Goal: Information Seeking & Learning: Check status

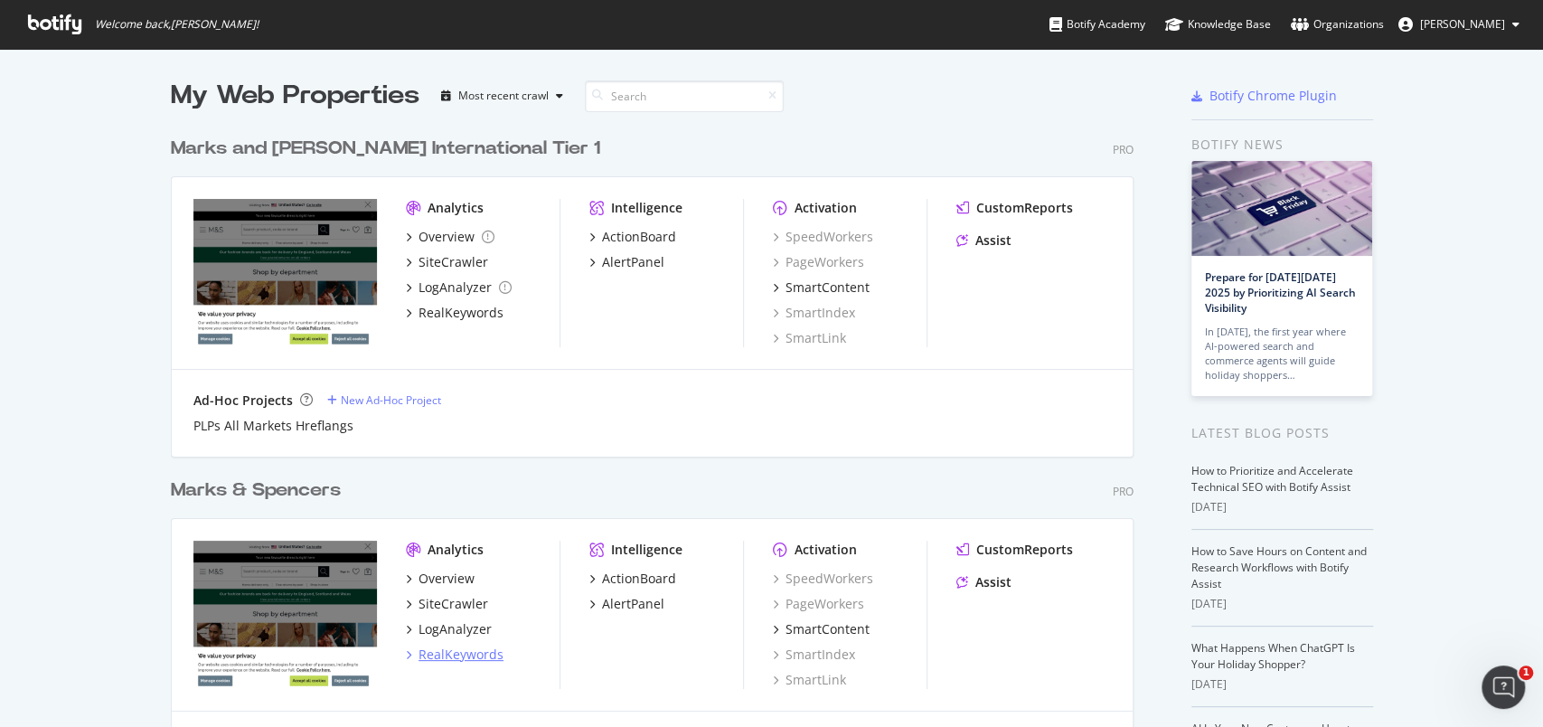
click at [477, 649] on div "RealKeywords" at bounding box center [460, 654] width 85 height 18
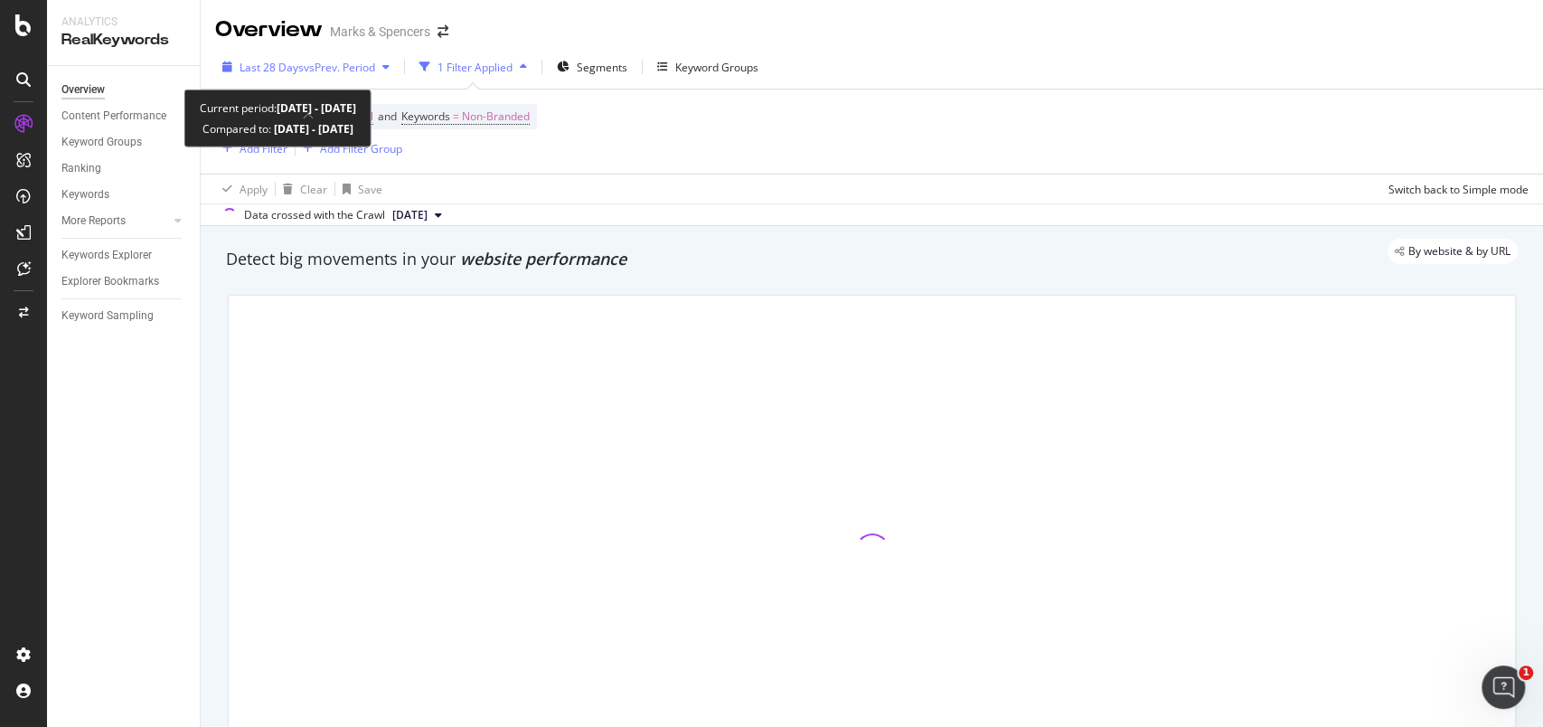
click at [230, 64] on icon "button" at bounding box center [227, 66] width 10 height 11
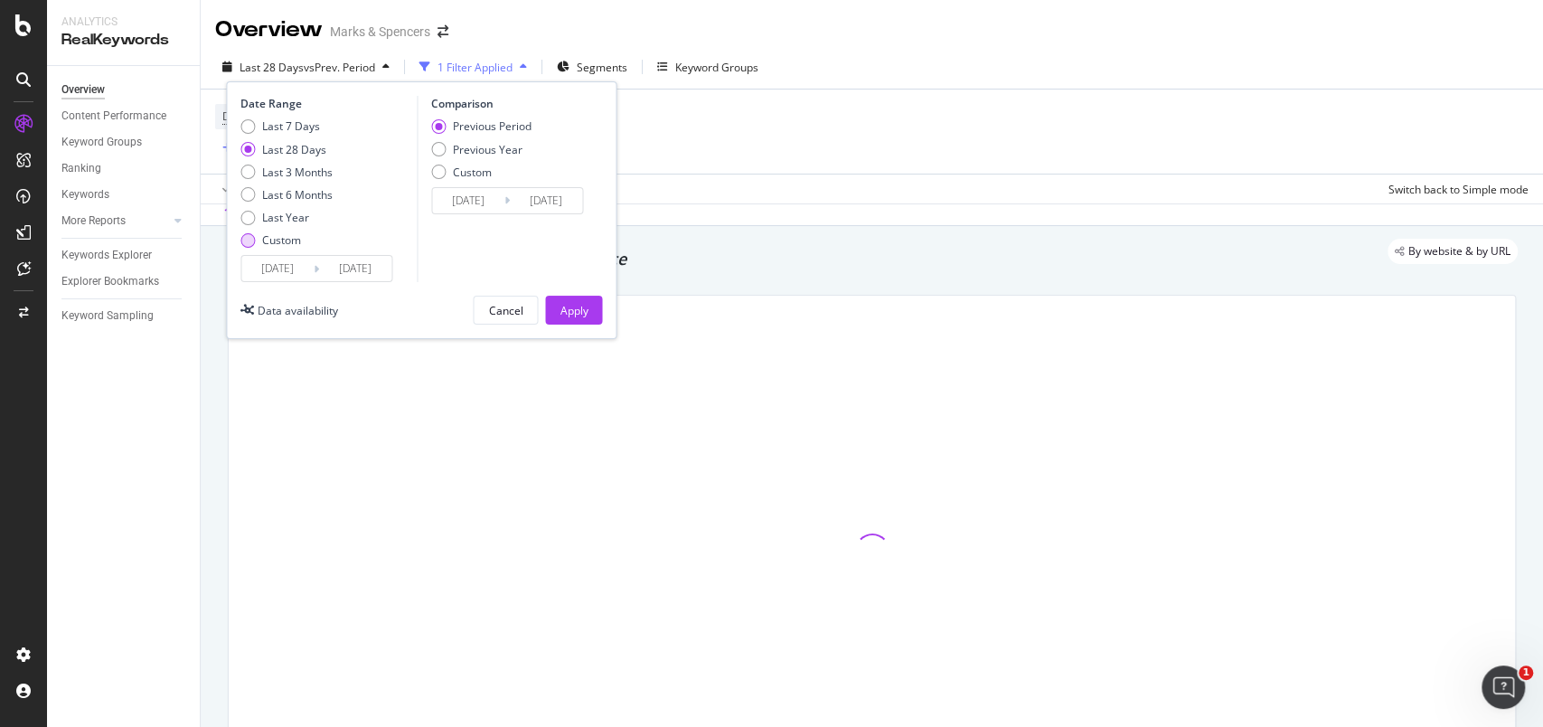
click at [274, 243] on div "Custom" at bounding box center [281, 239] width 39 height 15
click at [293, 272] on input "[DATE]" at bounding box center [277, 268] width 72 height 25
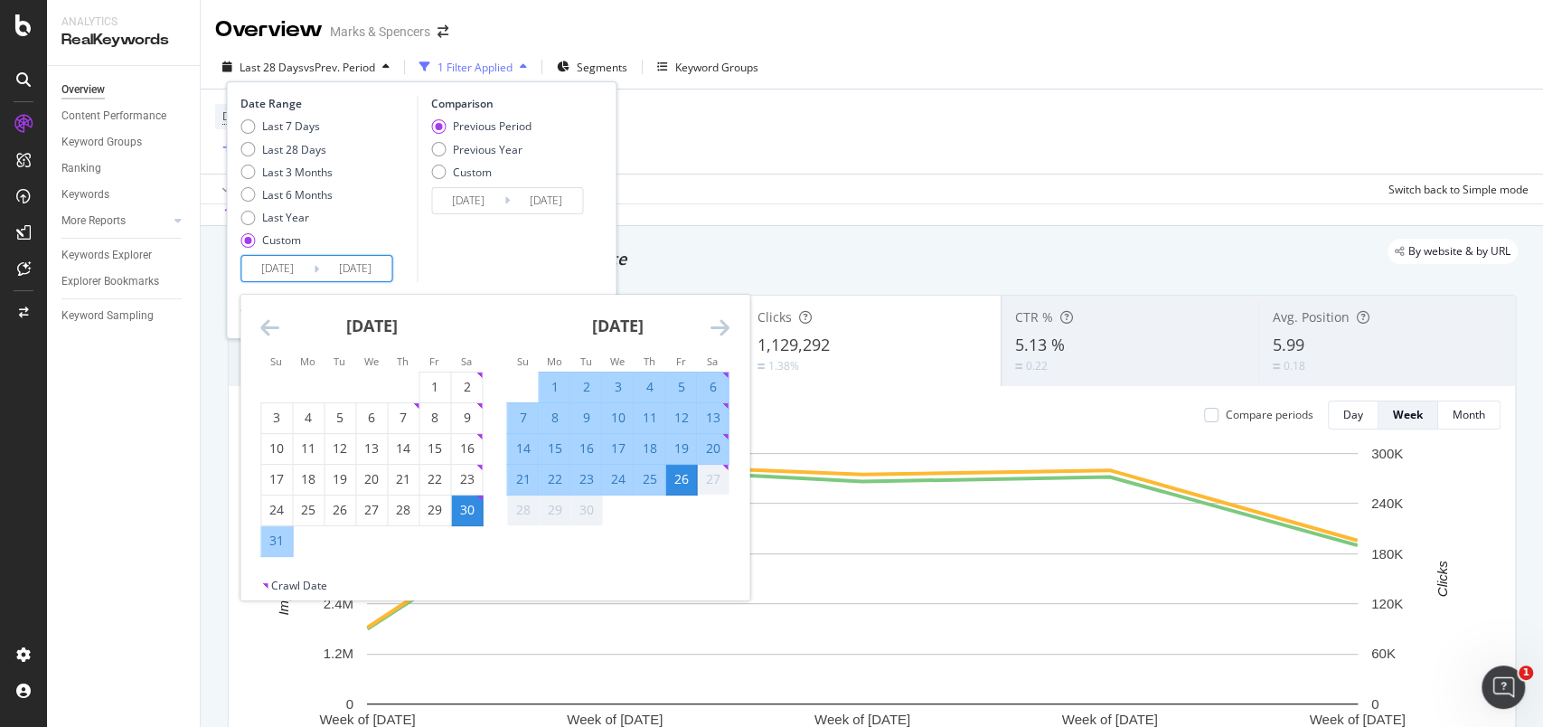
click at [625, 542] on div "[DATE] 1 2 3 4 5 6 7 8 9 10 11 12 13 14 15 16 17 18 19 20 21 22 23 24 25 26 27 …" at bounding box center [740, 426] width 983 height 262
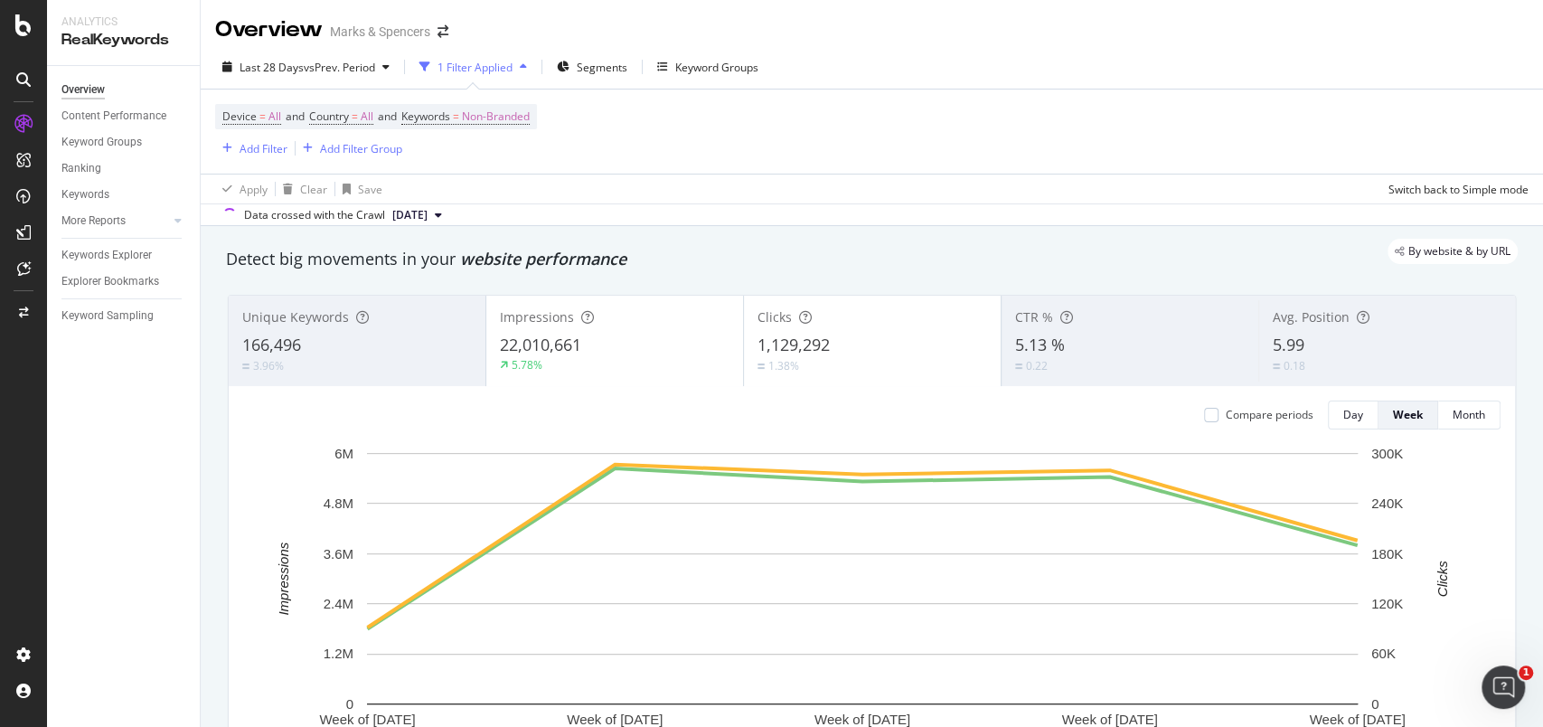
click at [172, 551] on div "Overview Content Performance Keyword Groups Ranking Keywords More Reports Count…" at bounding box center [123, 396] width 153 height 661
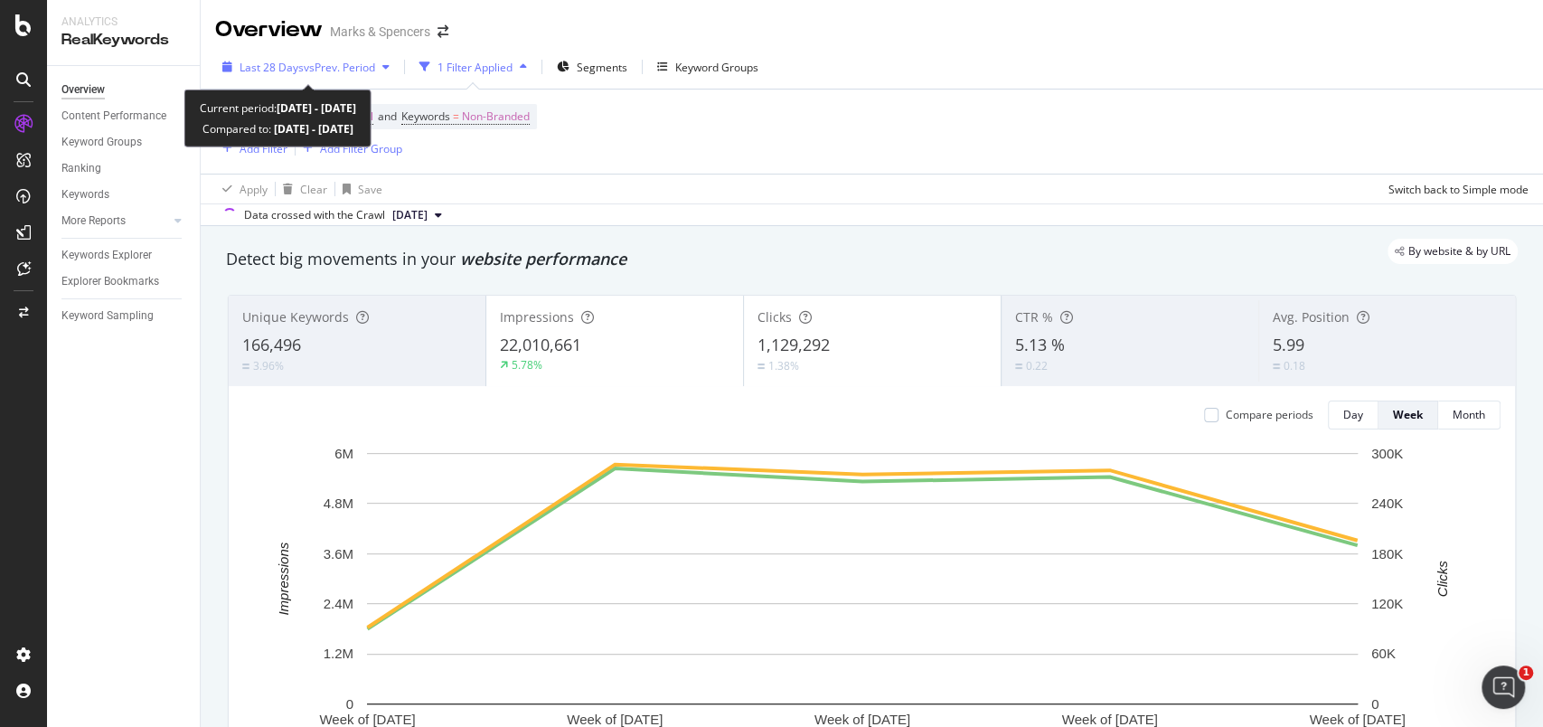
click at [236, 61] on div "Last 28 Days vs Prev. Period" at bounding box center [306, 66] width 182 height 27
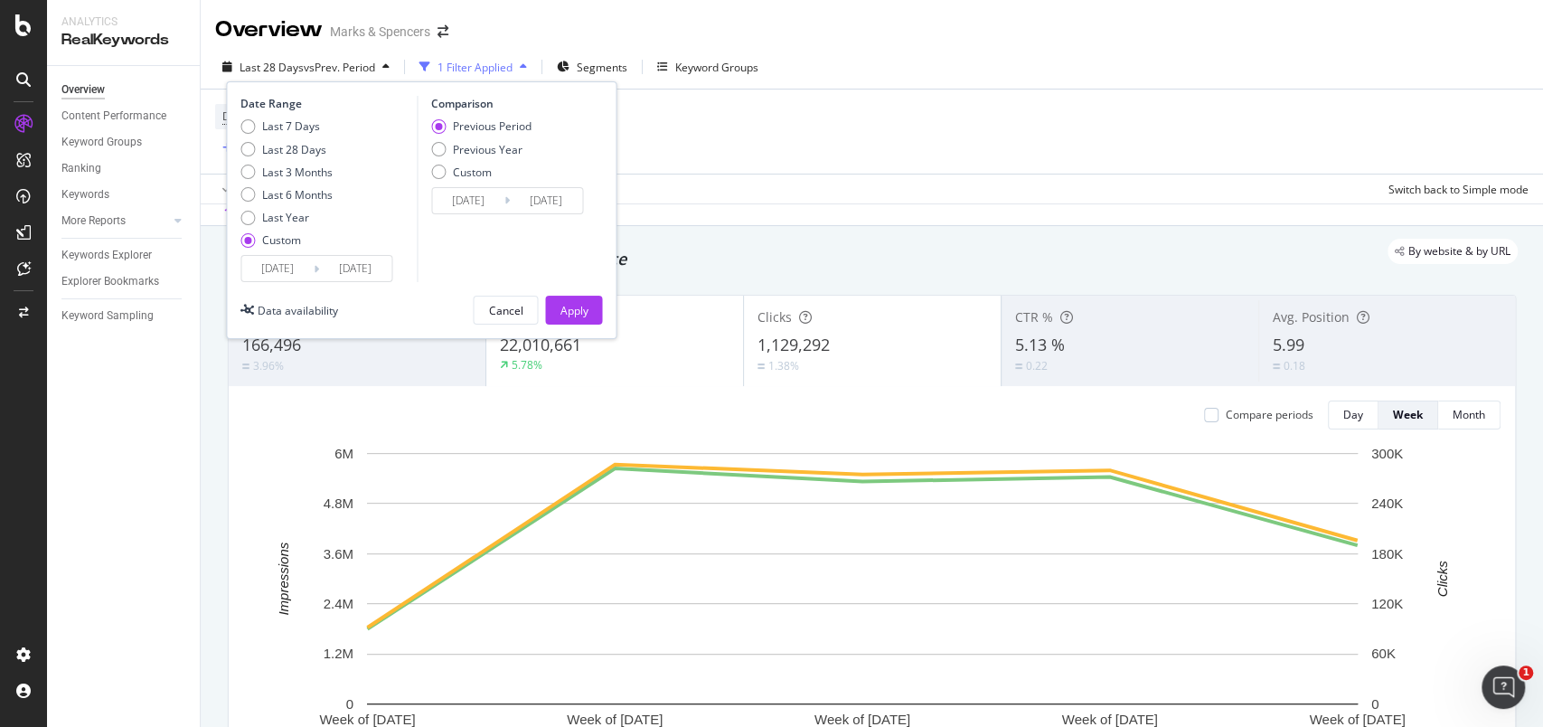
click at [275, 311] on div "Data availability" at bounding box center [298, 310] width 80 height 15
click at [499, 306] on div "Cancel" at bounding box center [505, 310] width 34 height 15
